Goal: Navigation & Orientation: Go to known website

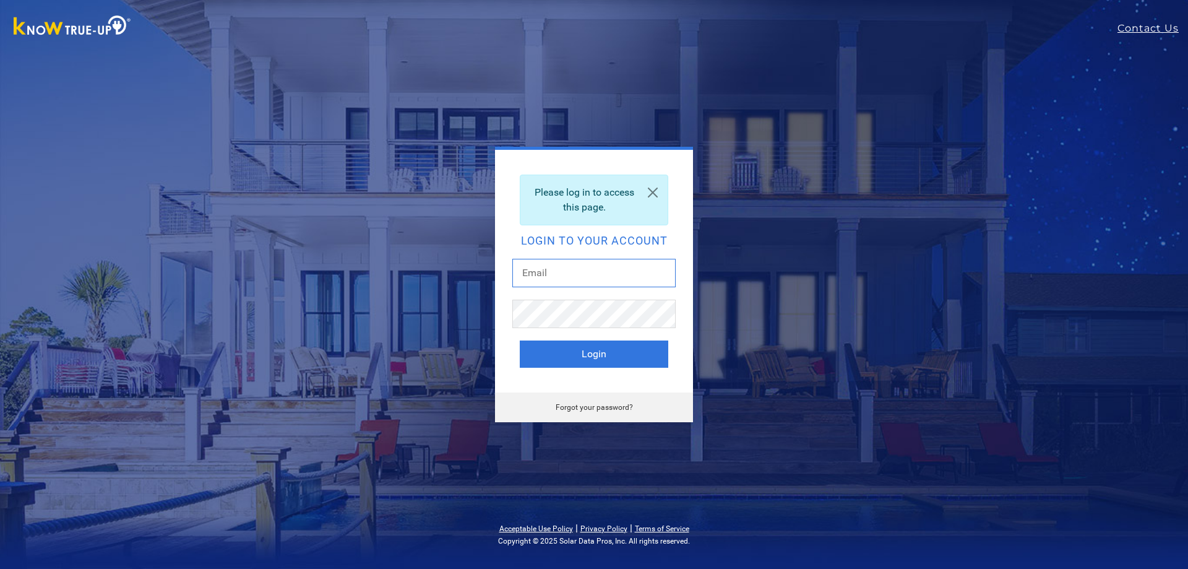
click at [586, 261] on input "text" at bounding box center [593, 273] width 163 height 28
type input "[EMAIL_ADDRESS][DOMAIN_NAME]"
click at [520, 340] on button "Login" at bounding box center [594, 353] width 149 height 27
